Goal: Task Accomplishment & Management: Manage account settings

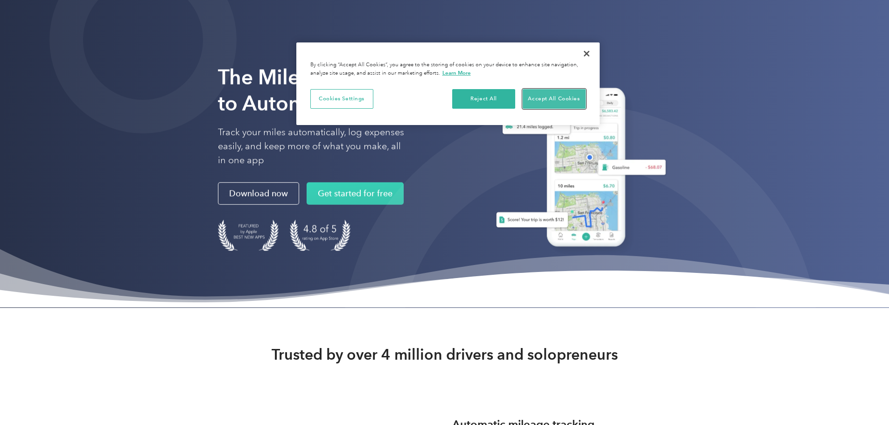
click at [527, 103] on button "Accept All Cookies" at bounding box center [554, 99] width 63 height 20
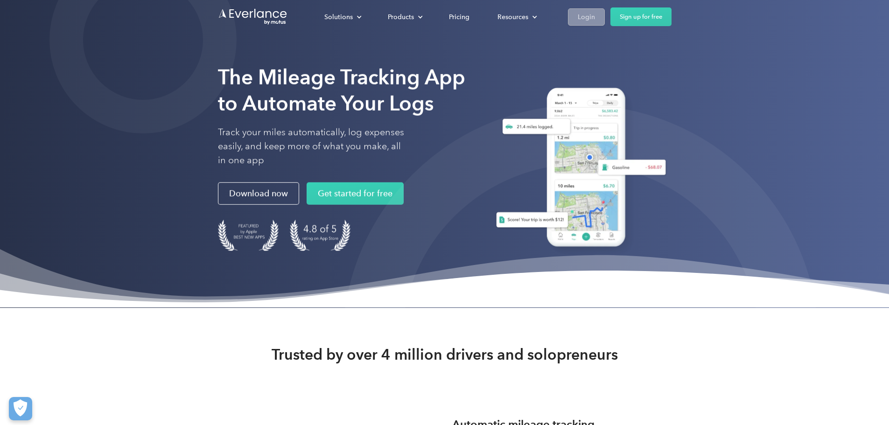
click at [605, 14] on link "Login" at bounding box center [586, 16] width 37 height 17
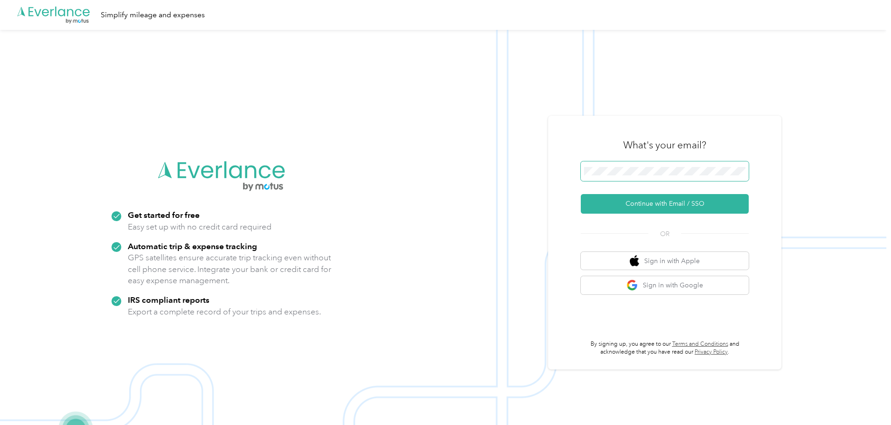
click at [666, 163] on span at bounding box center [665, 171] width 168 height 20
click at [676, 207] on button "Continue with Email / SSO" at bounding box center [665, 204] width 168 height 20
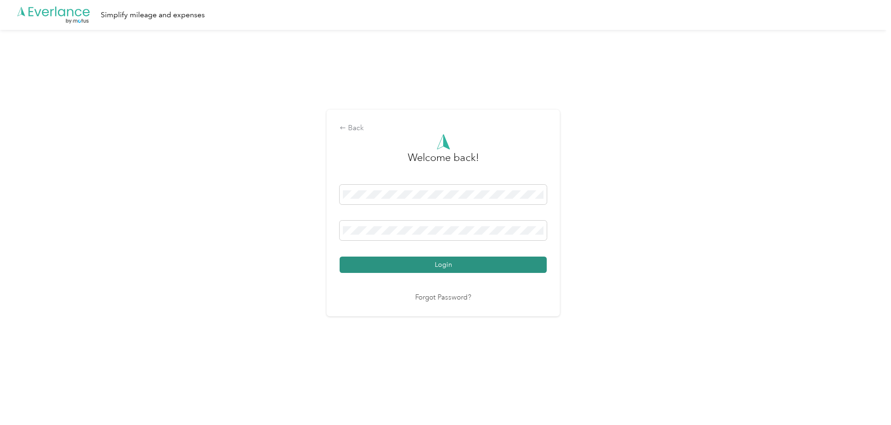
click at [428, 262] on button "Login" at bounding box center [443, 265] width 207 height 16
